Goal: Check status

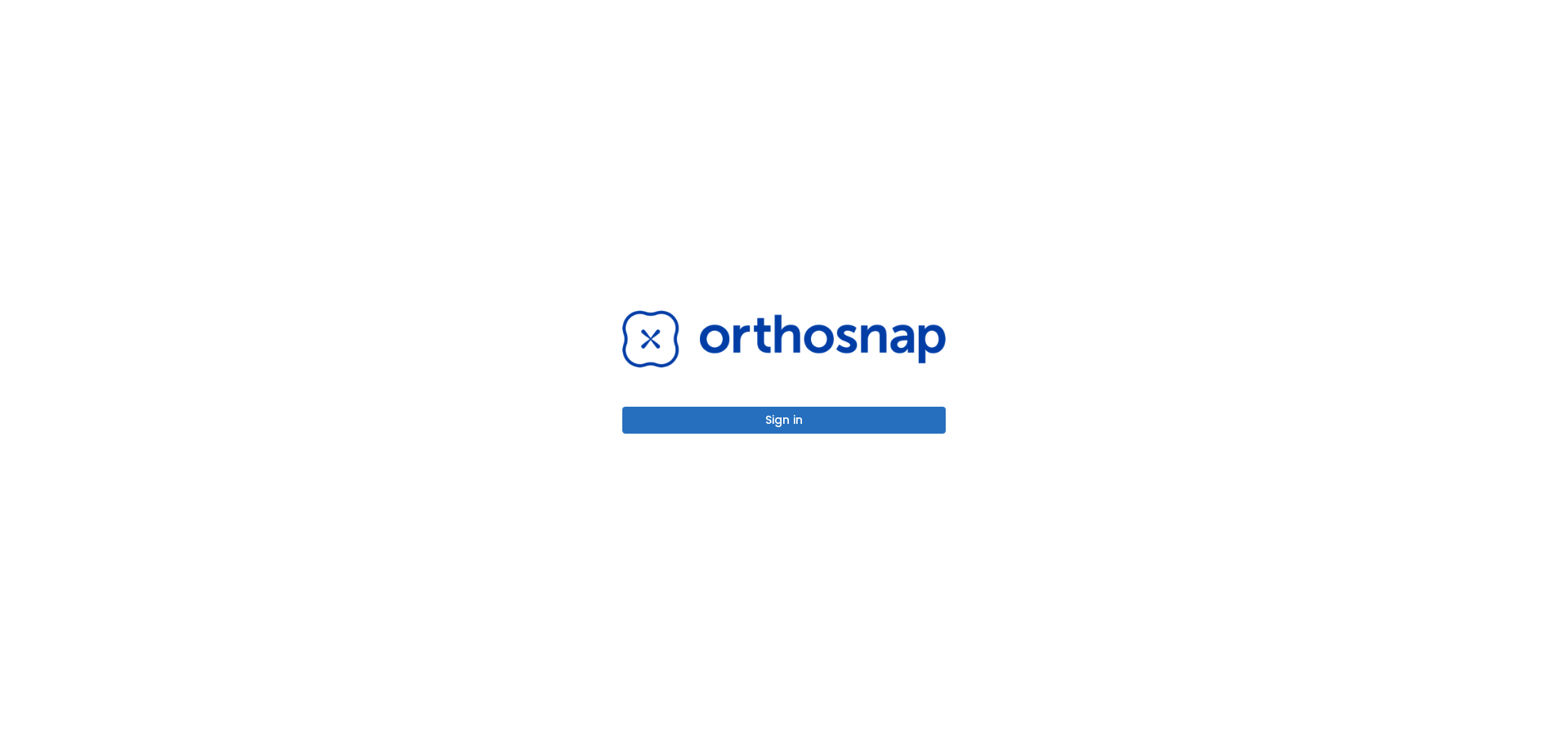
click at [794, 420] on button "Sign in" at bounding box center [784, 419] width 324 height 27
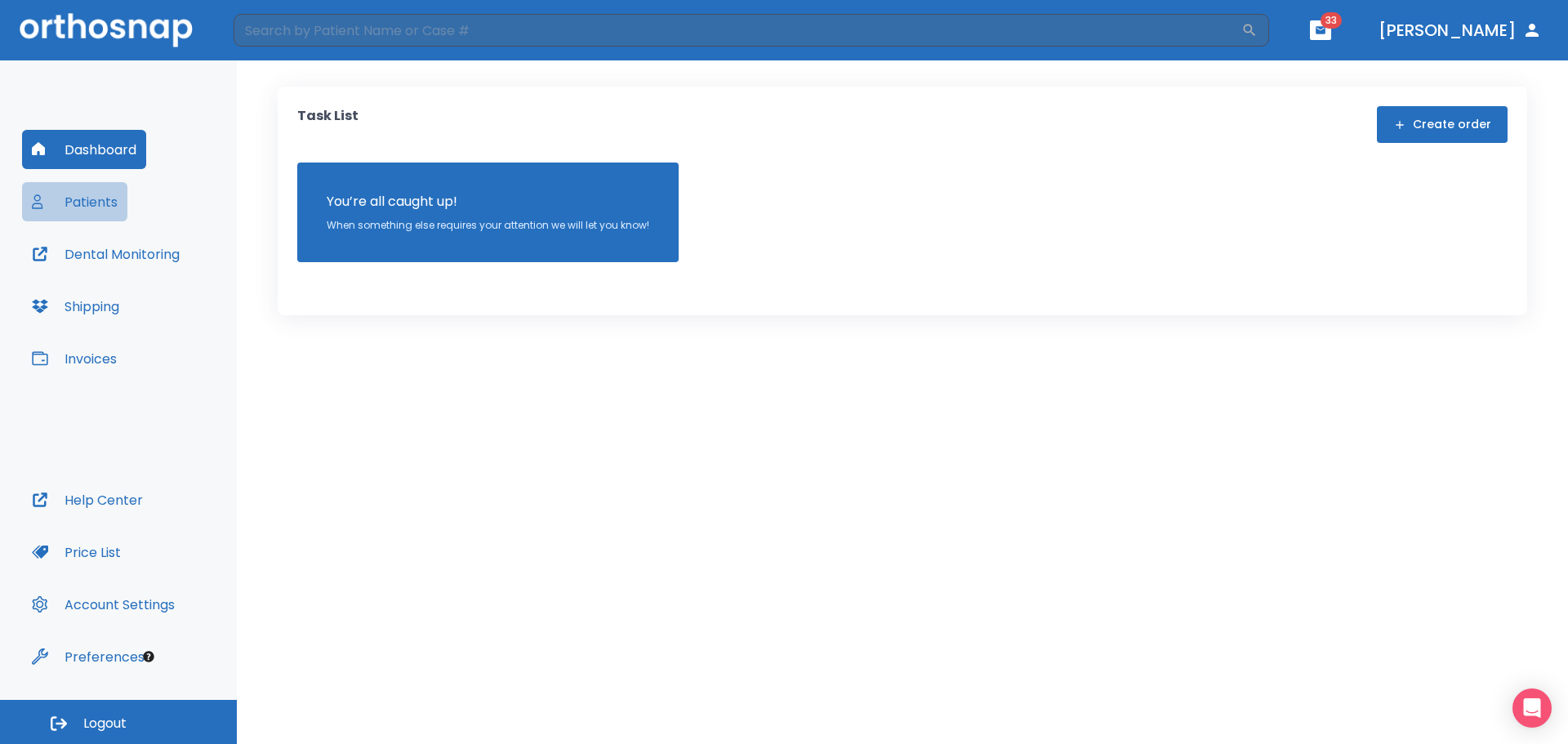
click at [88, 217] on button "Patients" at bounding box center [75, 201] width 106 height 40
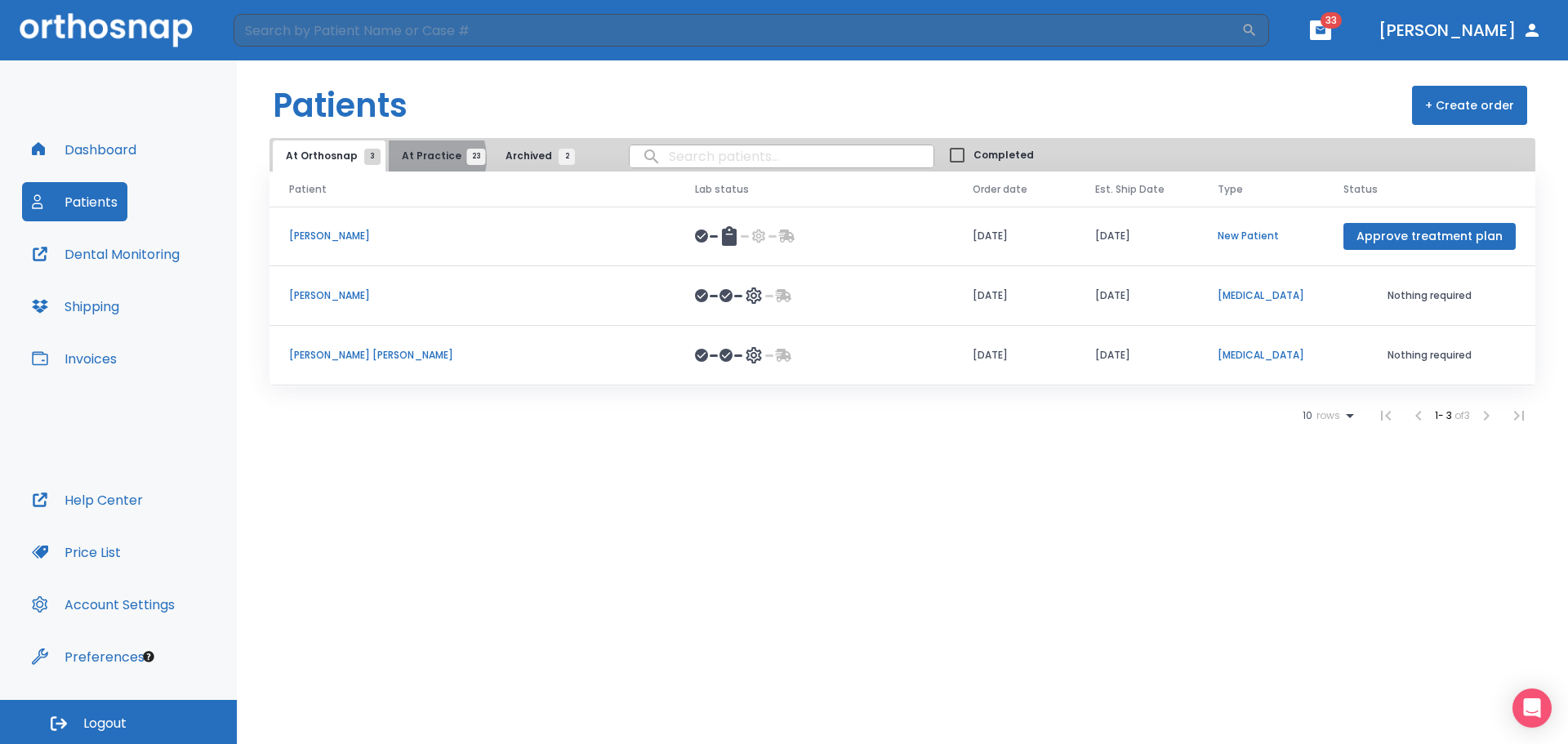
click at [416, 158] on span "At Practice 23" at bounding box center [439, 156] width 74 height 15
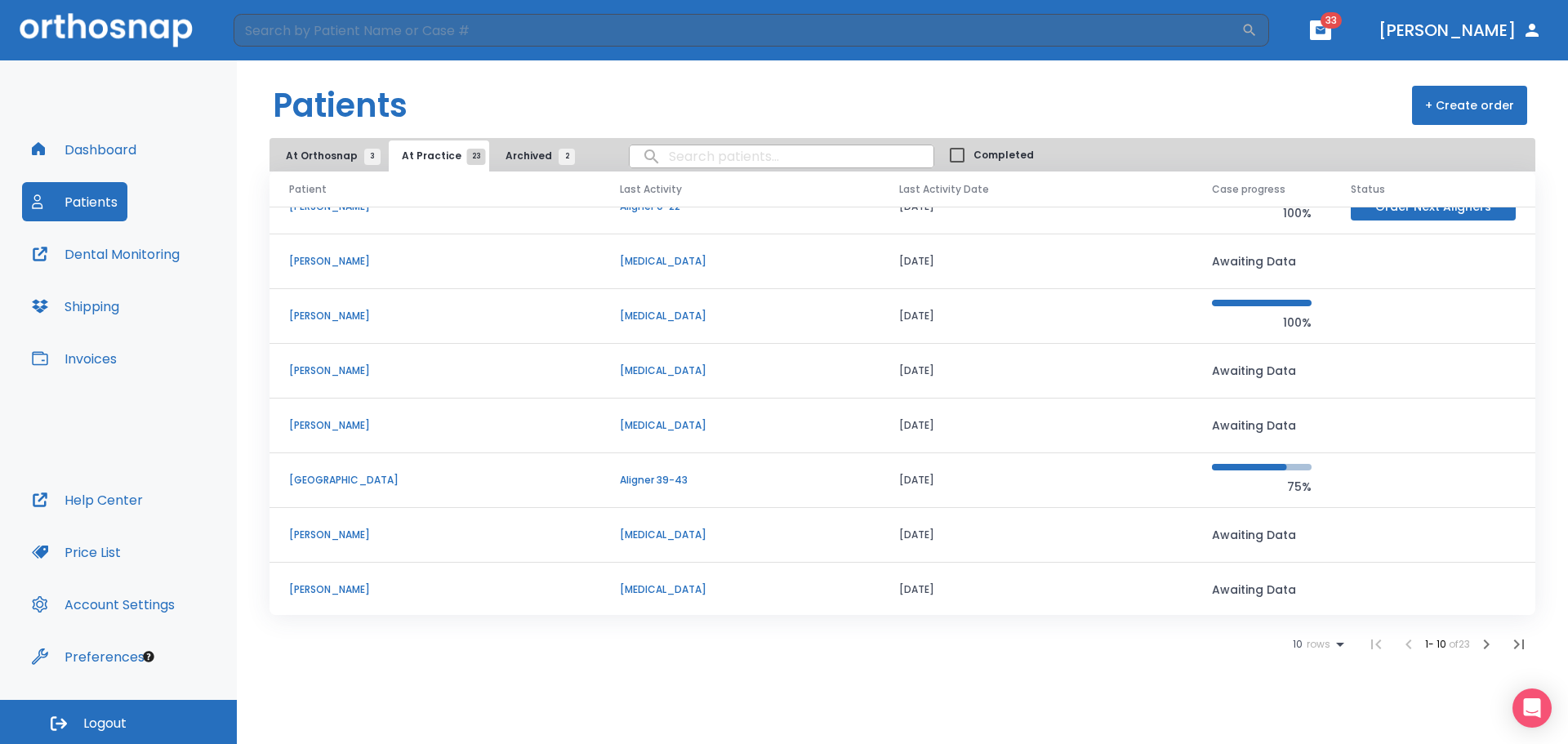
scroll to position [140, 0]
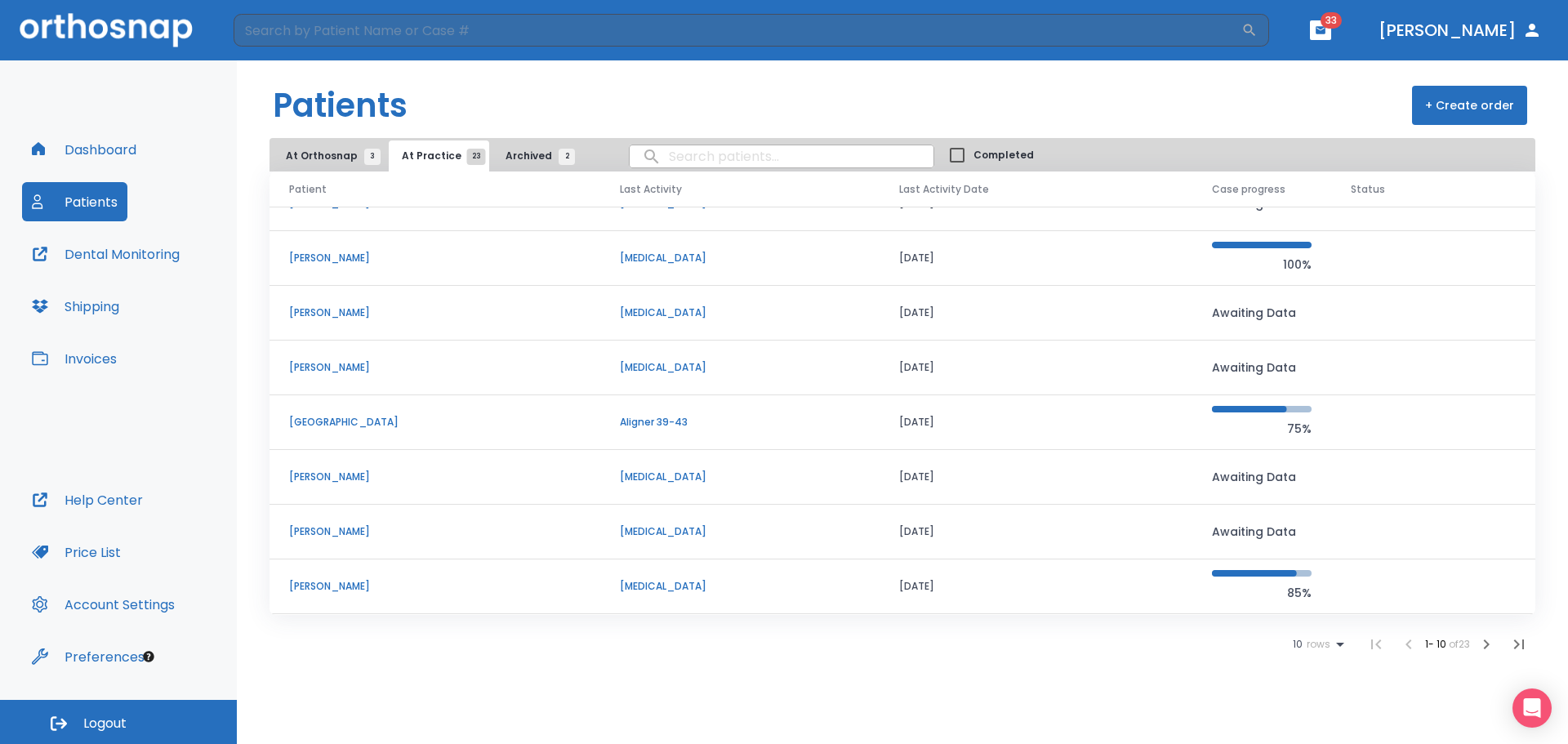
click at [310, 581] on p "[PERSON_NAME]" at bounding box center [434, 586] width 291 height 15
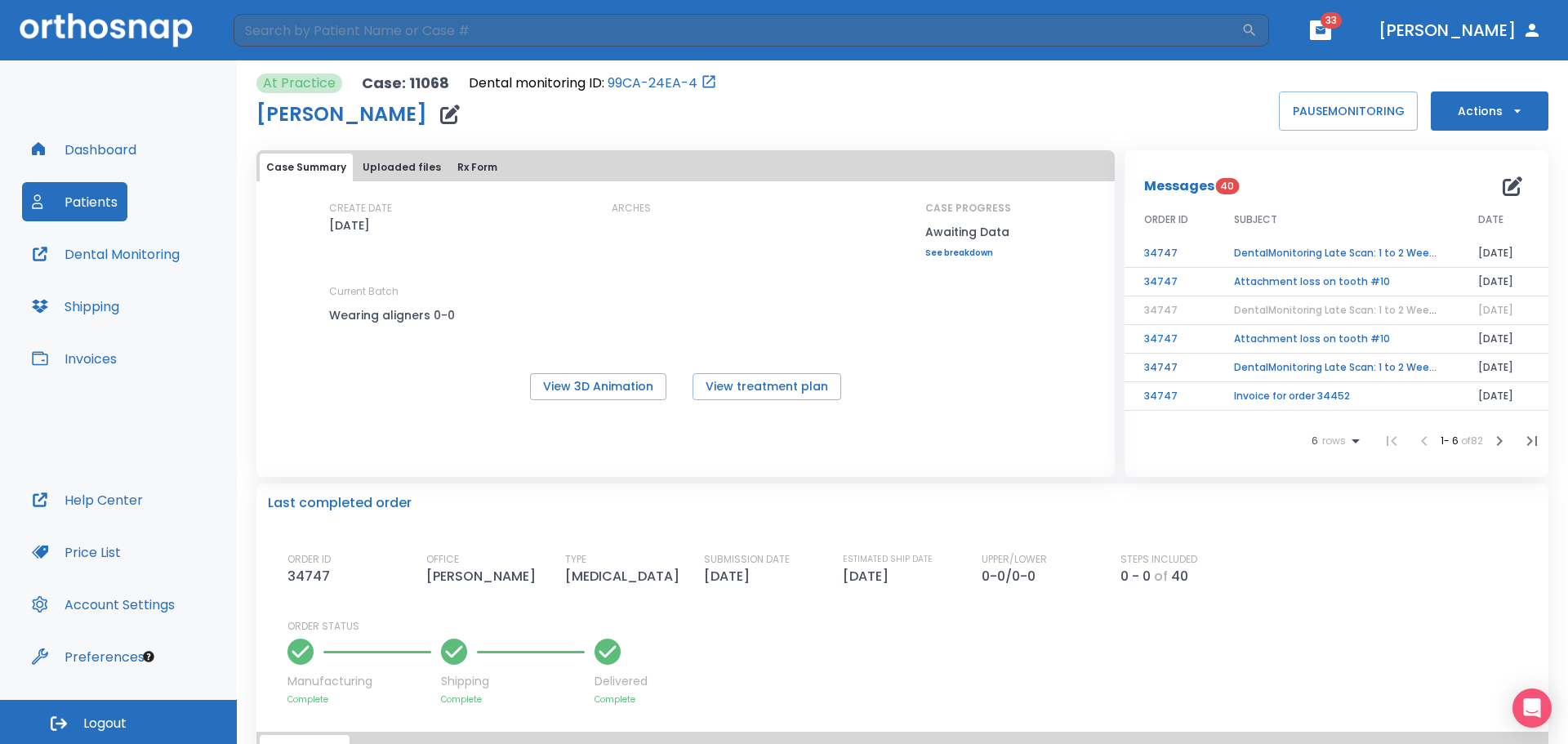
scroll to position [82, 0]
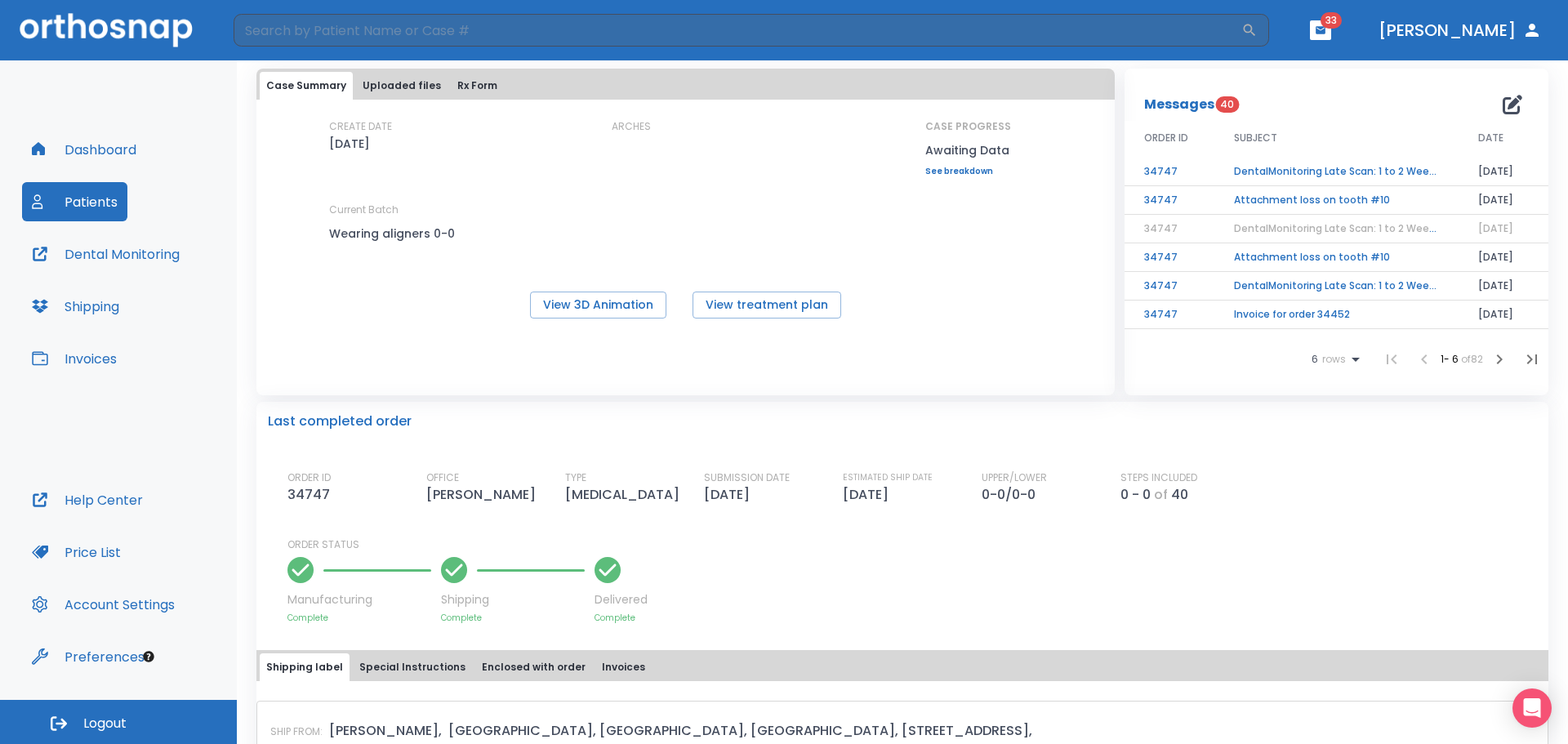
click at [1304, 166] on td "DentalMonitoring Late Scan: 1 to 2 Weeks Notification" at bounding box center [1337, 171] width 244 height 28
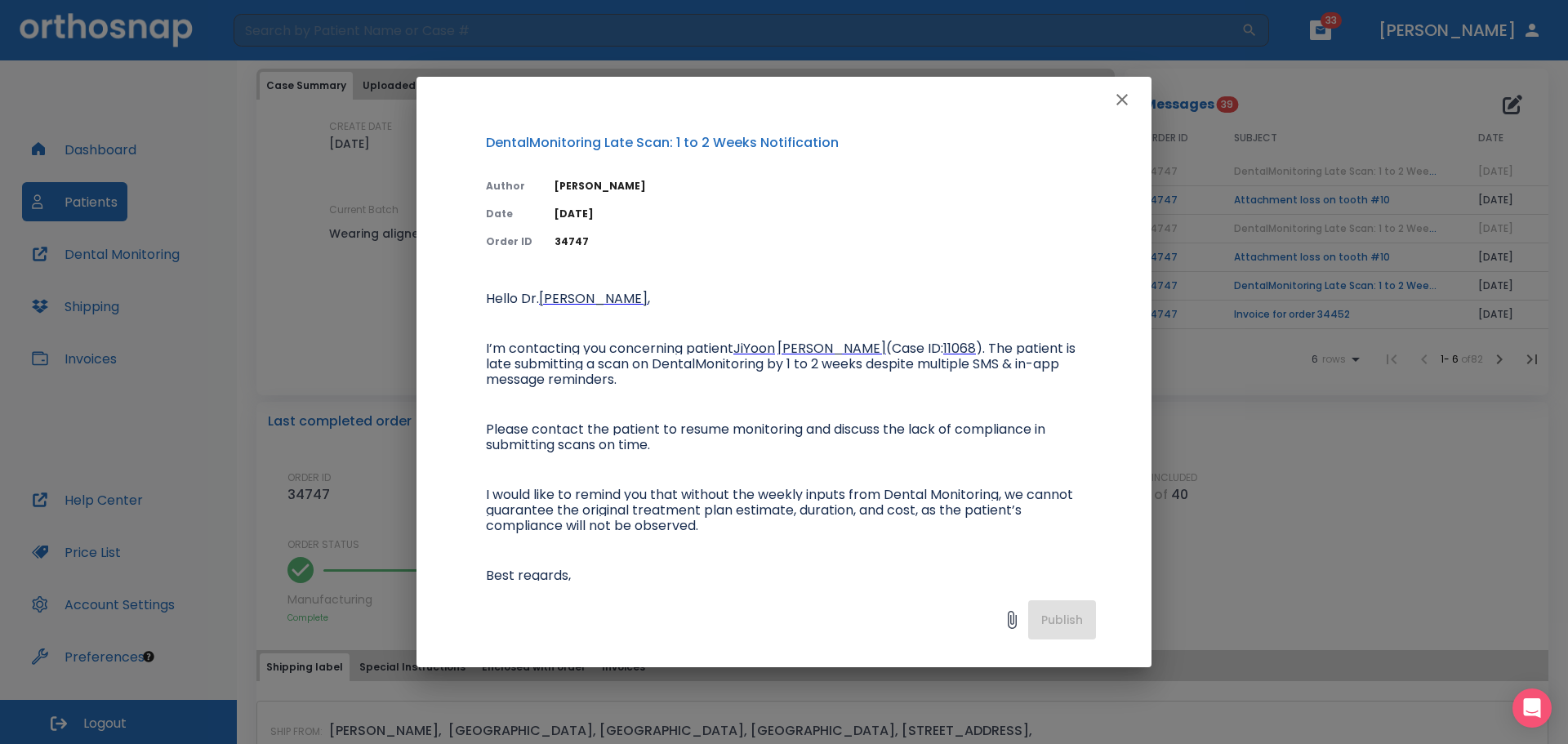
scroll to position [0, 0]
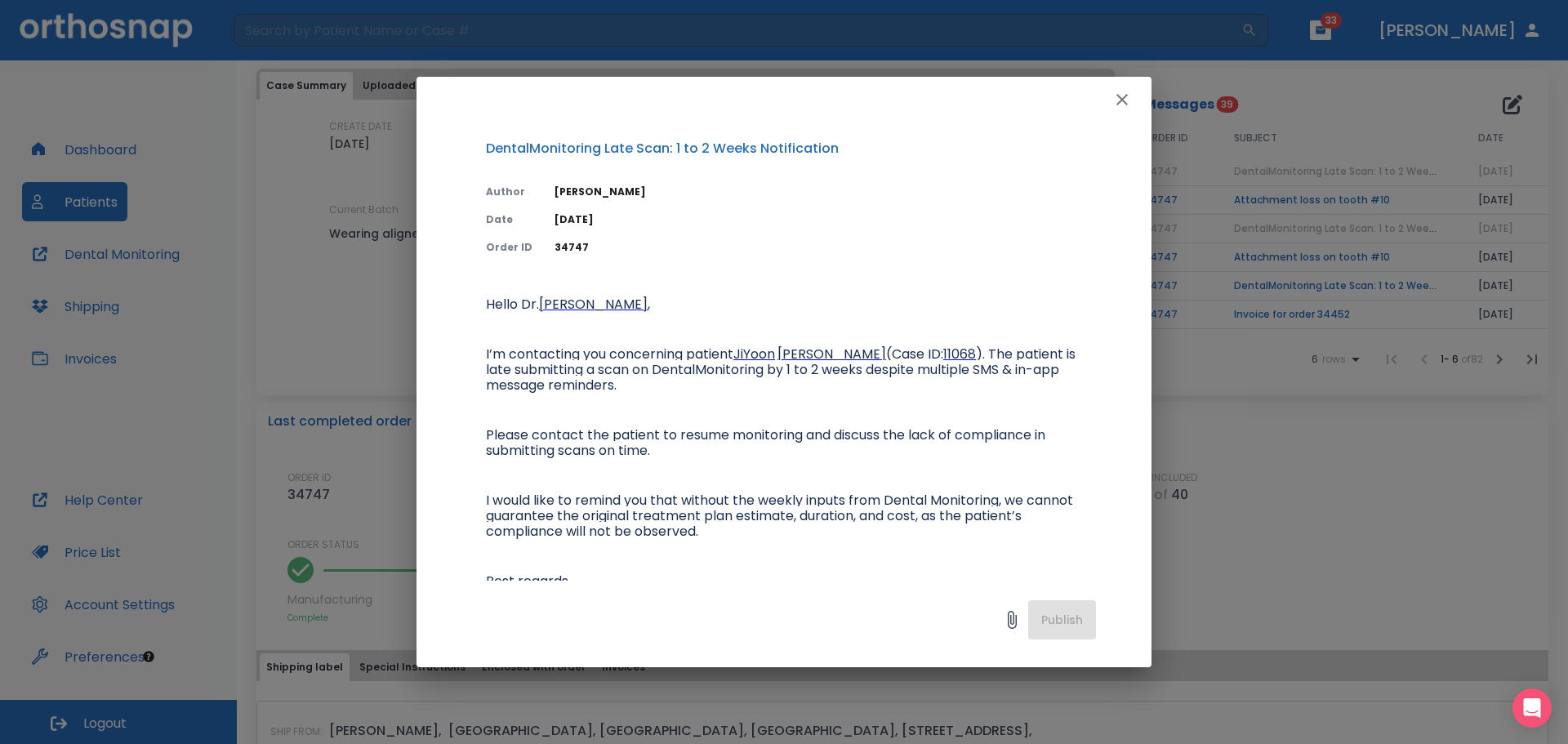
click at [761, 349] on span "JiYoon" at bounding box center [754, 354] width 41 height 18
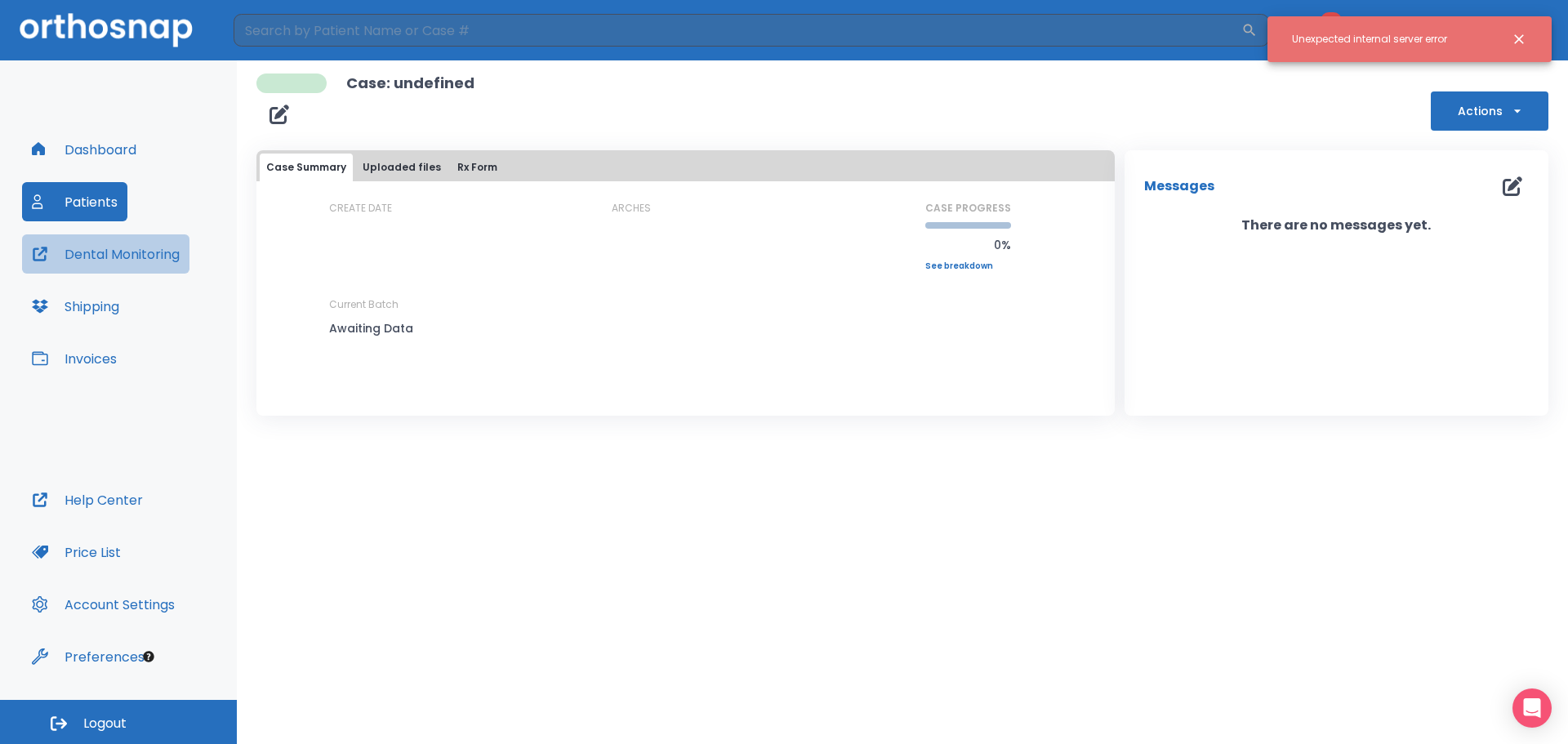
click at [144, 243] on button "Dental Monitoring" at bounding box center [106, 253] width 167 height 40
